Goal: Find specific page/section: Find specific page/section

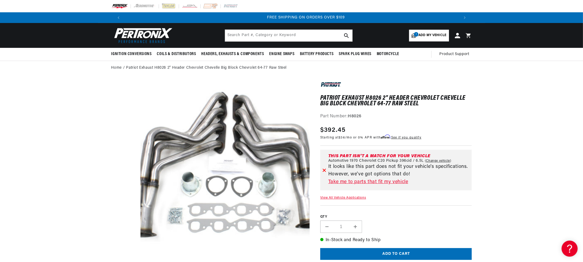
scroll to position [0, 668]
click at [369, 182] on link "Take me to parts that fit my vehicle" at bounding box center [399, 182] width 142 height 8
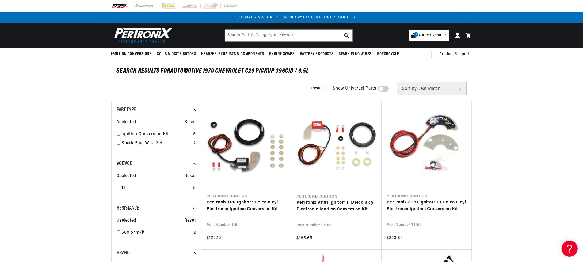
scroll to position [0, 334]
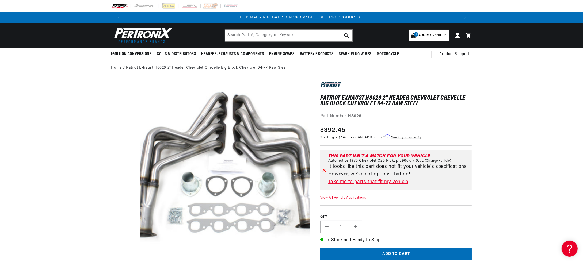
scroll to position [0, 334]
click at [324, 170] on icon at bounding box center [324, 170] width 3 height 3
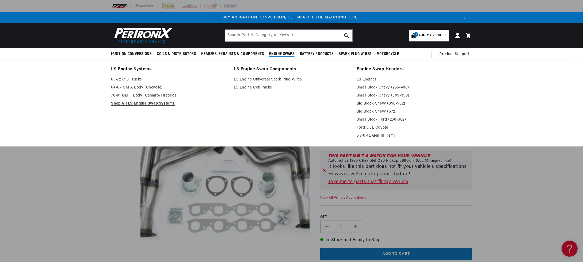
scroll to position [0, 0]
click at [375, 102] on link "Big Block Chevy (396-502)" at bounding box center [414, 104] width 115 height 6
